Goal: Navigation & Orientation: Understand site structure

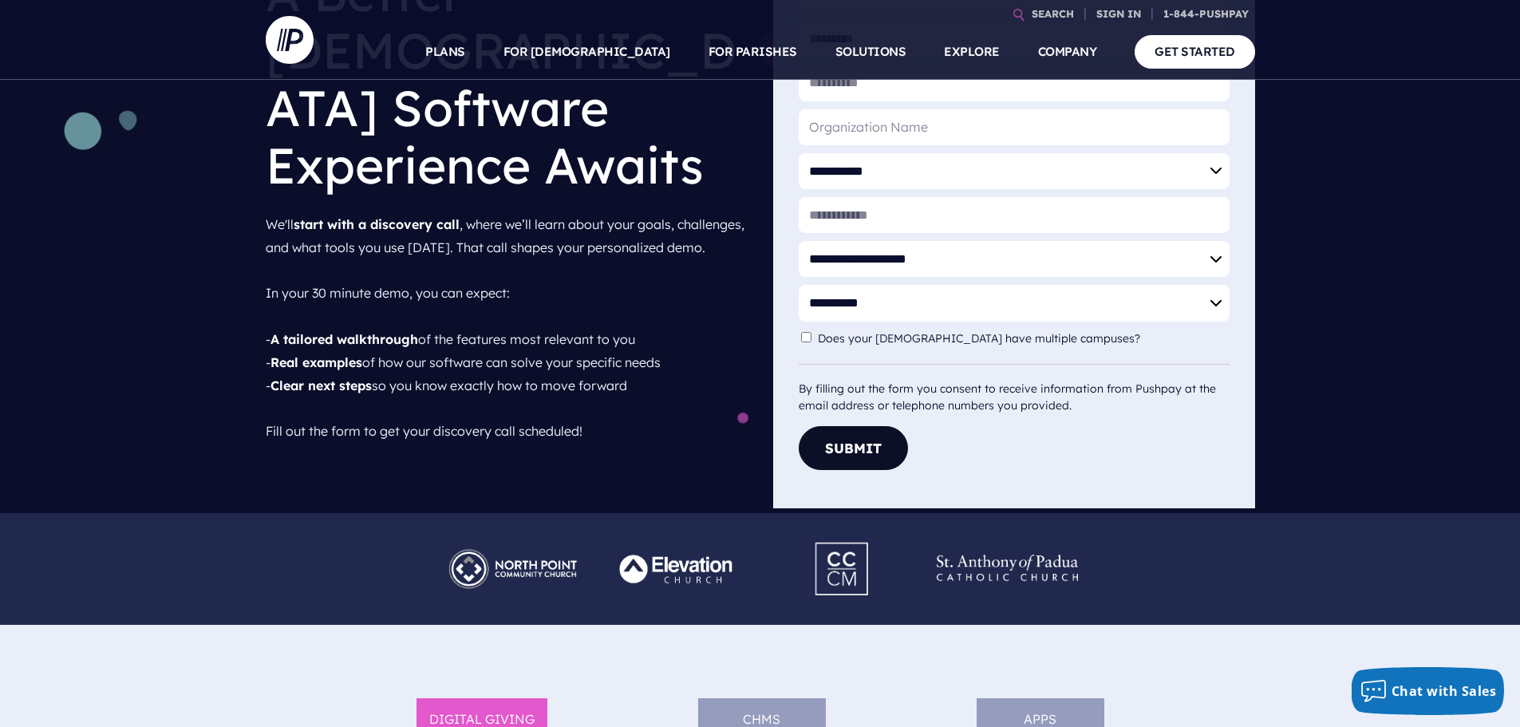
scroll to position [197, 0]
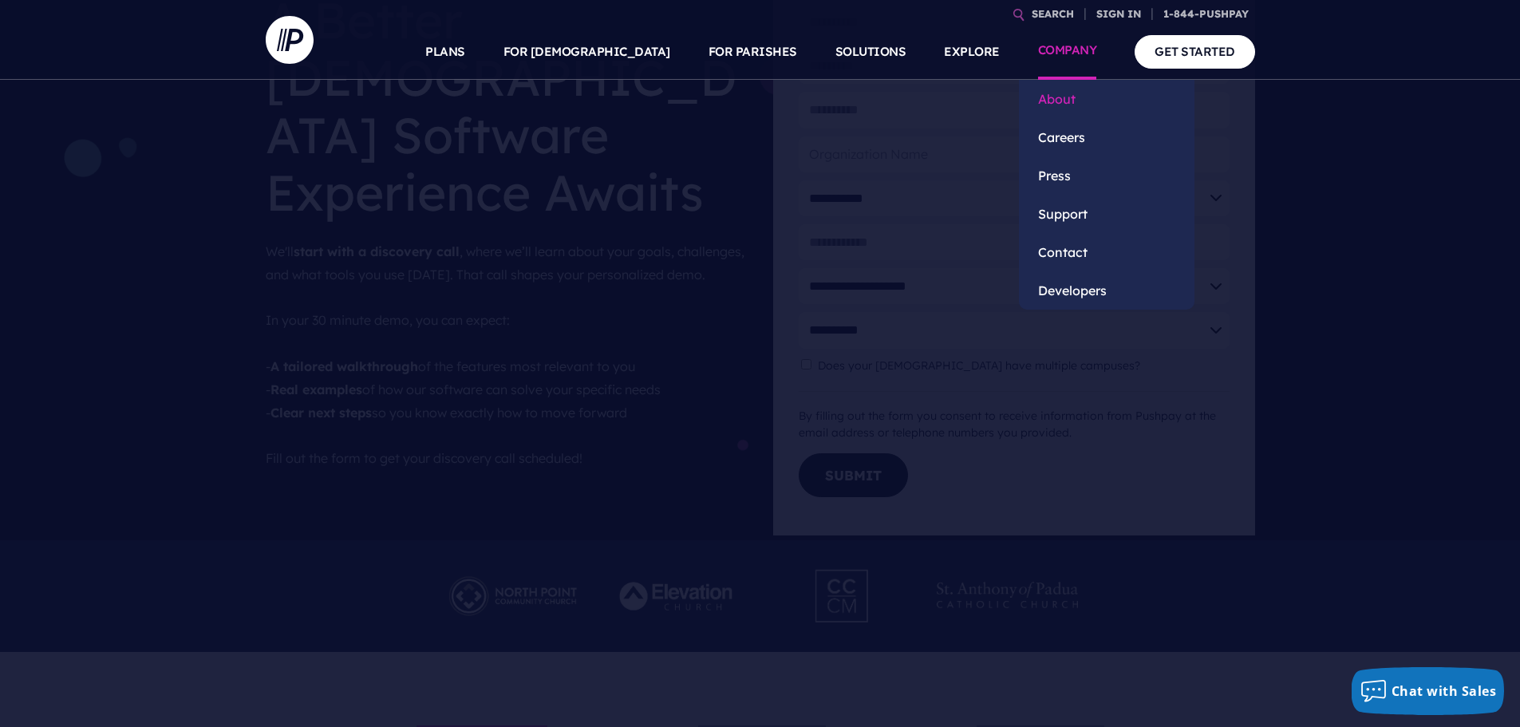
click at [1068, 97] on link "About" at bounding box center [1107, 99] width 176 height 38
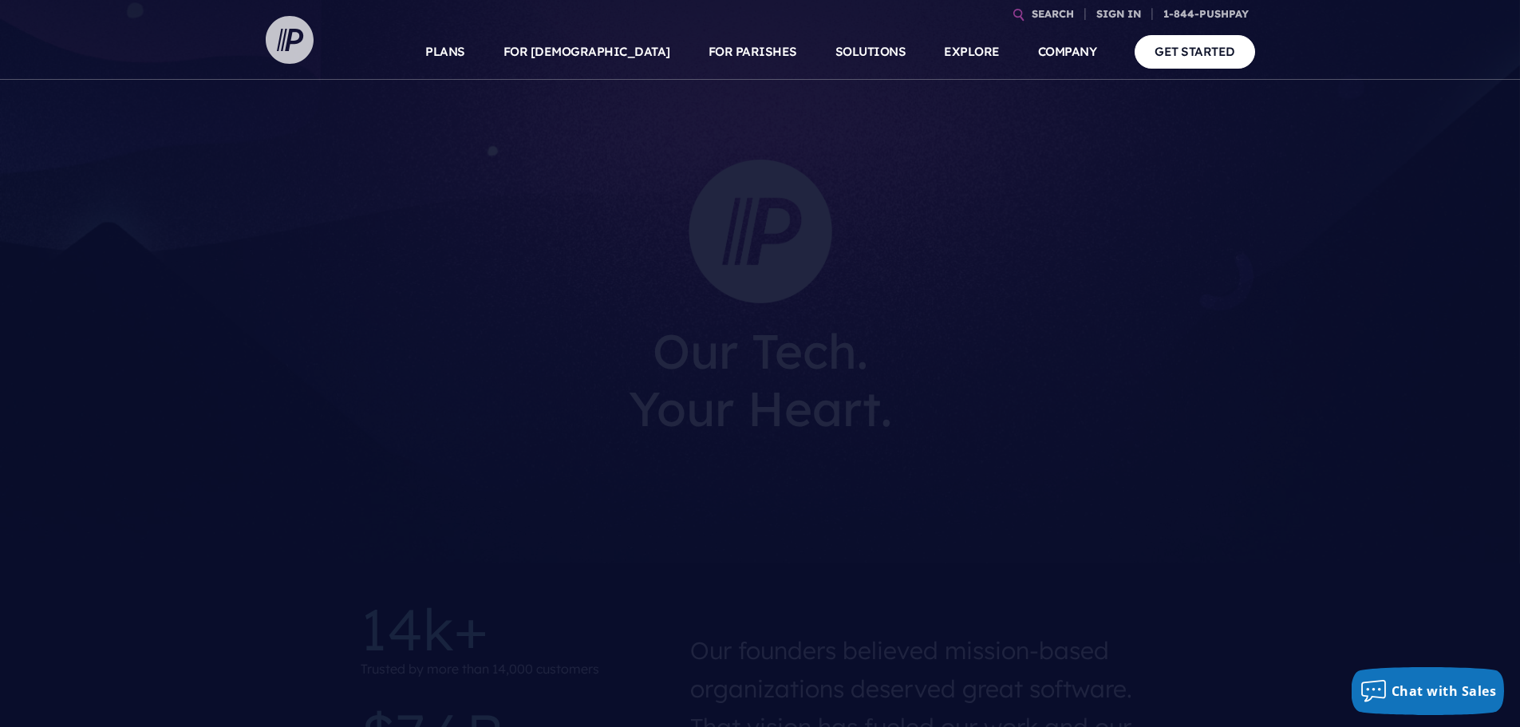
click at [290, 54] on img at bounding box center [290, 40] width 48 height 48
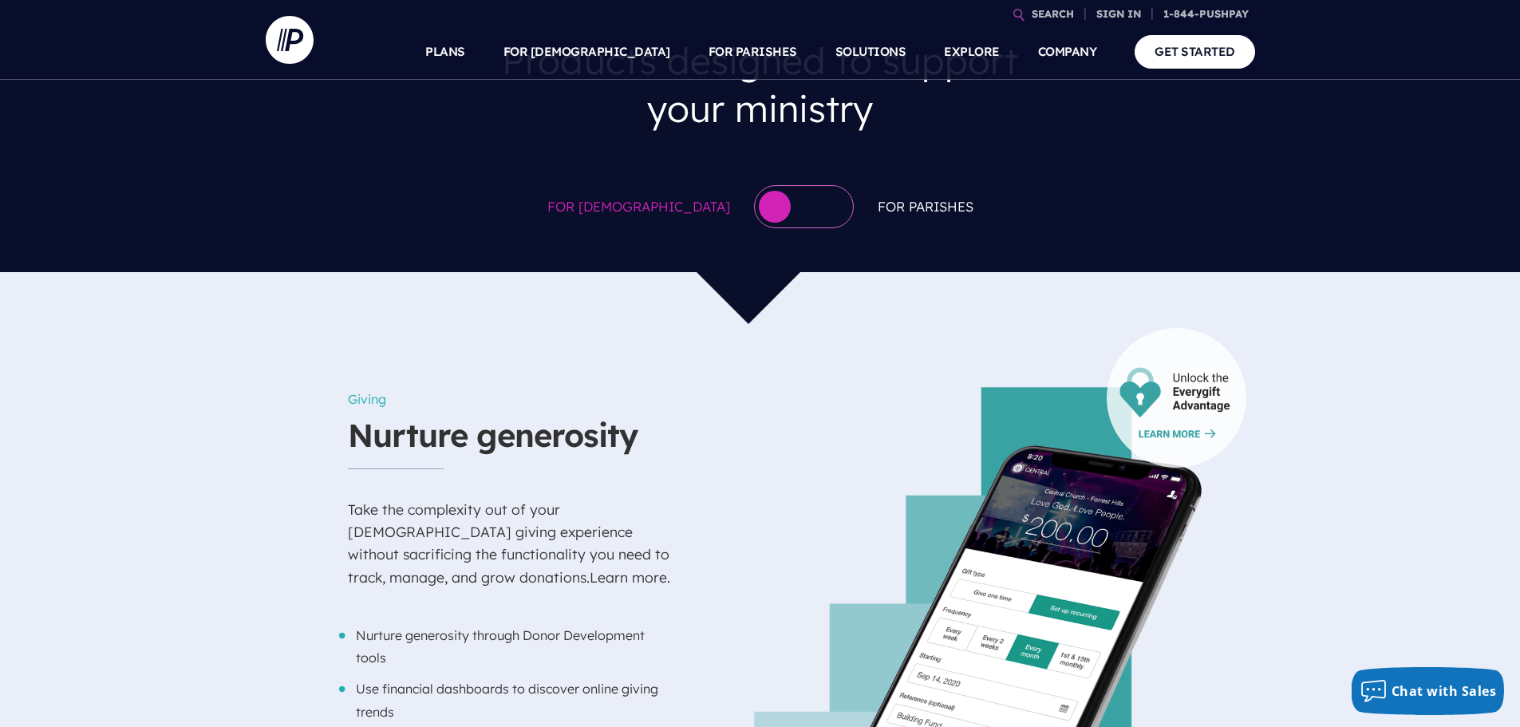
scroll to position [878, 0]
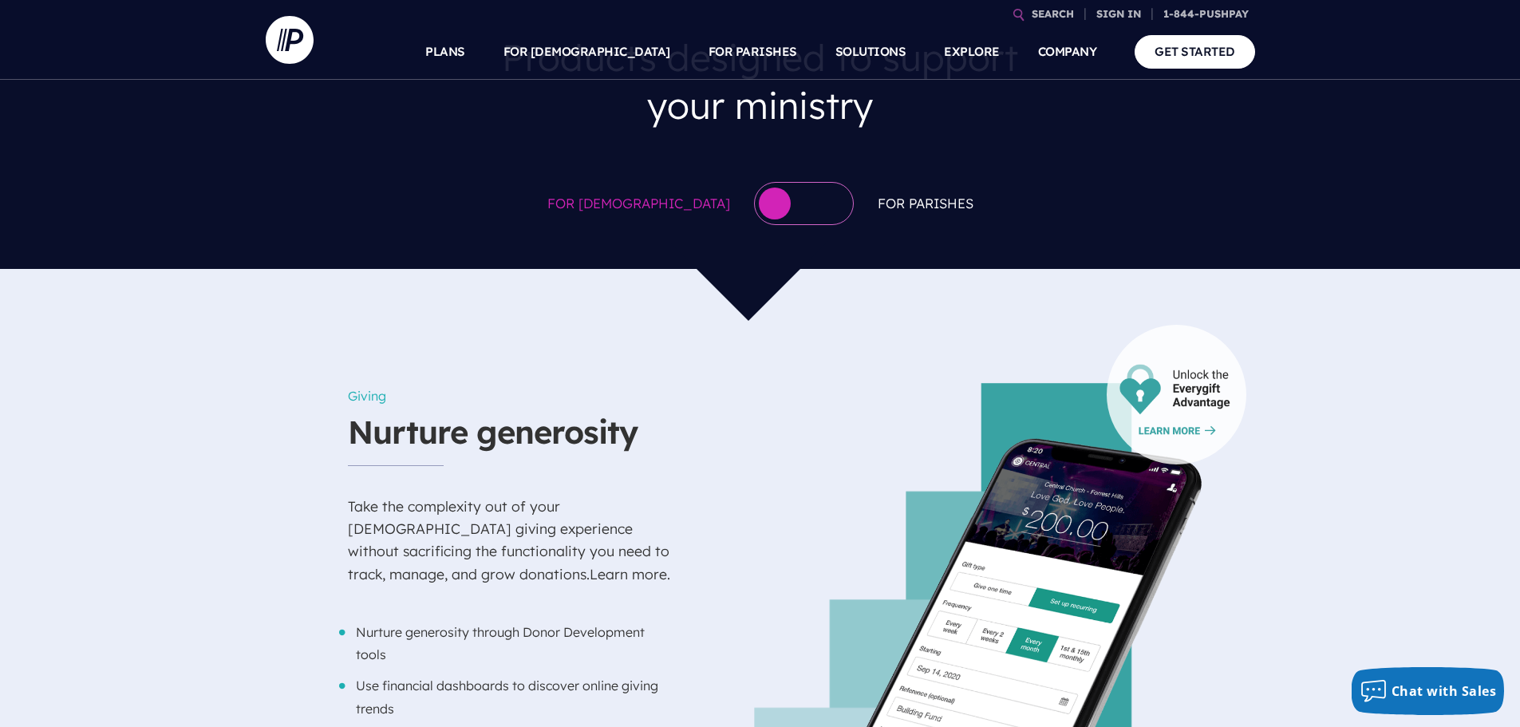
click at [783, 182] on div at bounding box center [804, 203] width 100 height 43
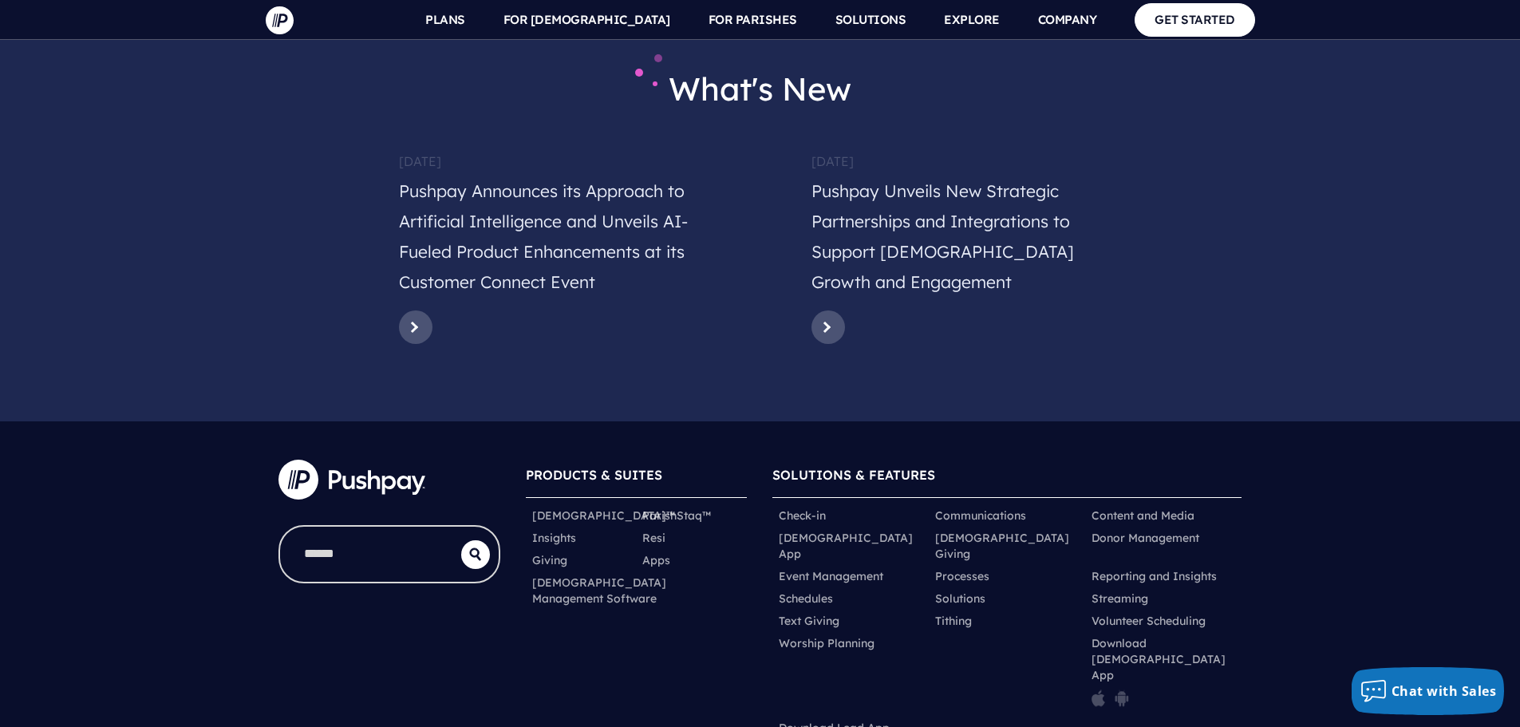
scroll to position [7740, 0]
